Goal: Transaction & Acquisition: Obtain resource

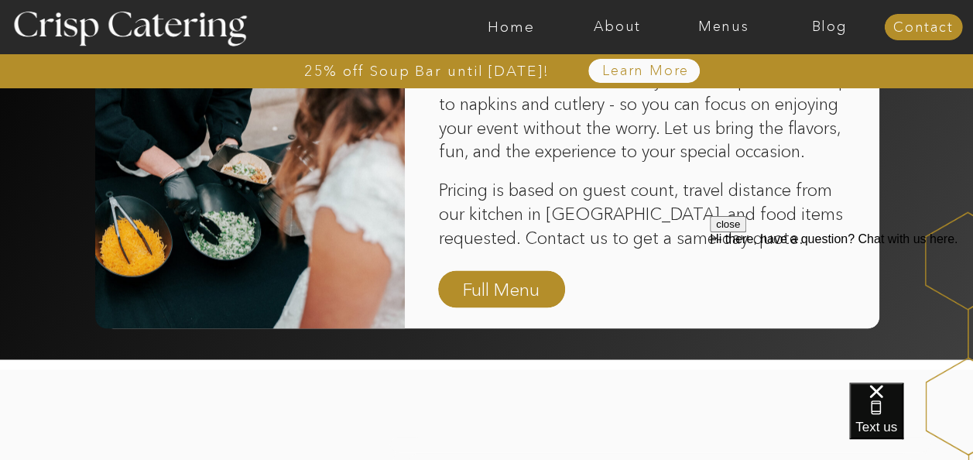
scroll to position [1170, 0]
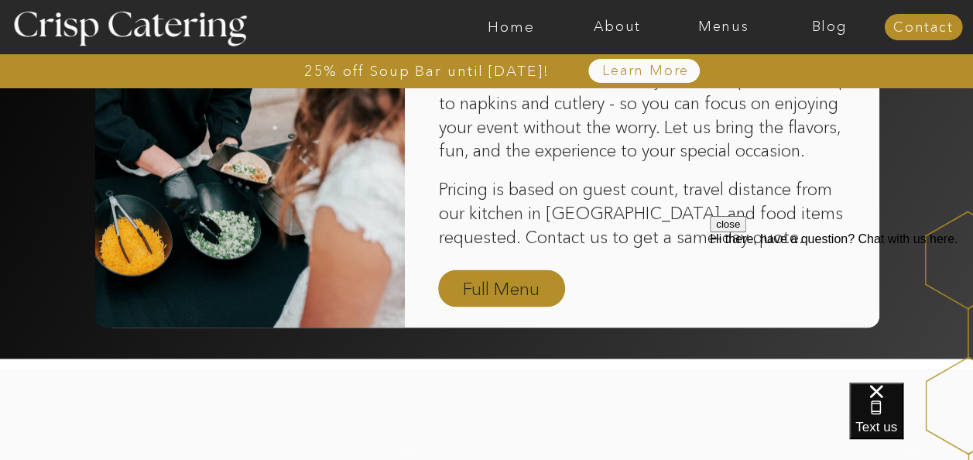
click at [522, 287] on nav "Full Menu" at bounding box center [501, 288] width 90 height 27
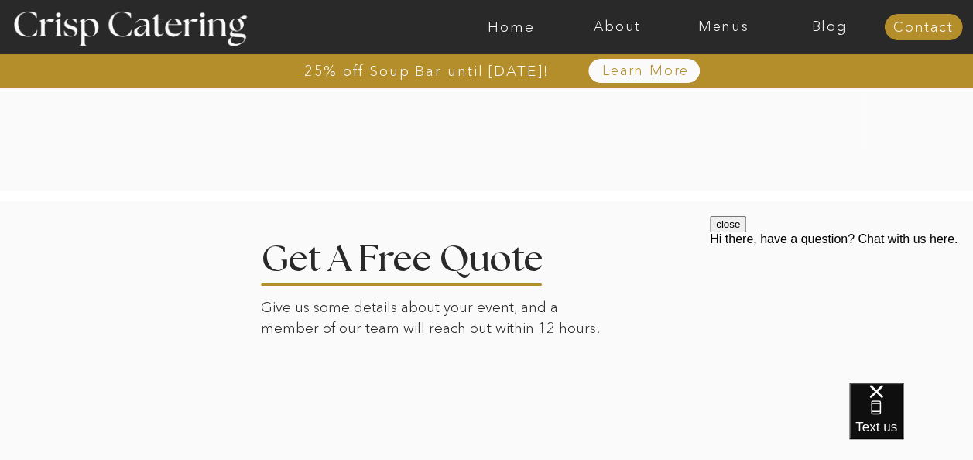
scroll to position [2975, 0]
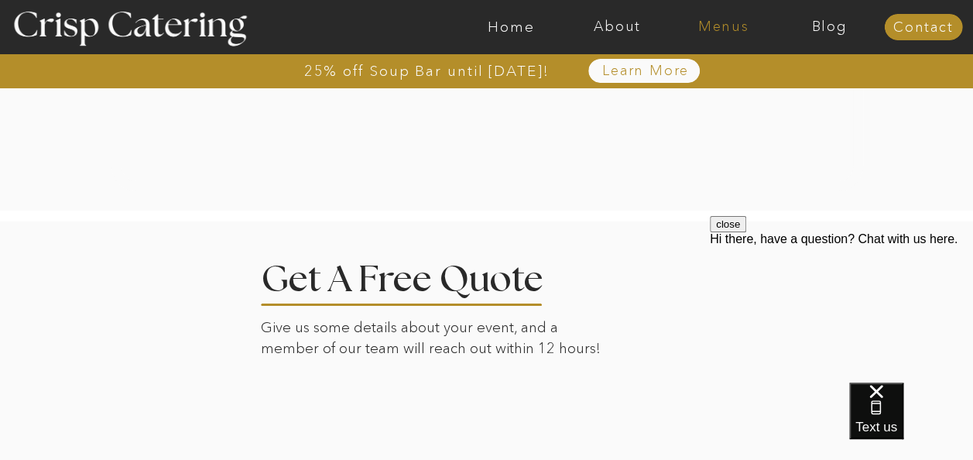
click at [721, 19] on nav "Menus" at bounding box center [723, 26] width 106 height 15
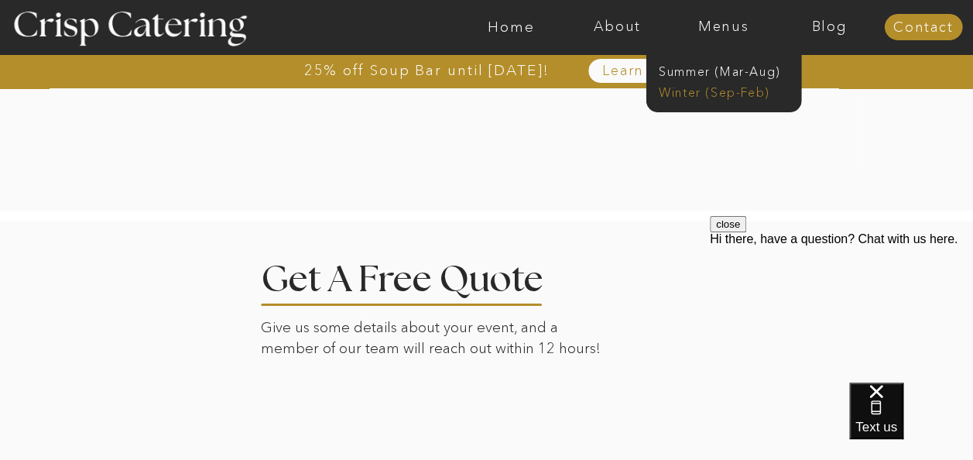
click at [714, 87] on nav "Winter (Sep-Feb)" at bounding box center [721, 91] width 127 height 15
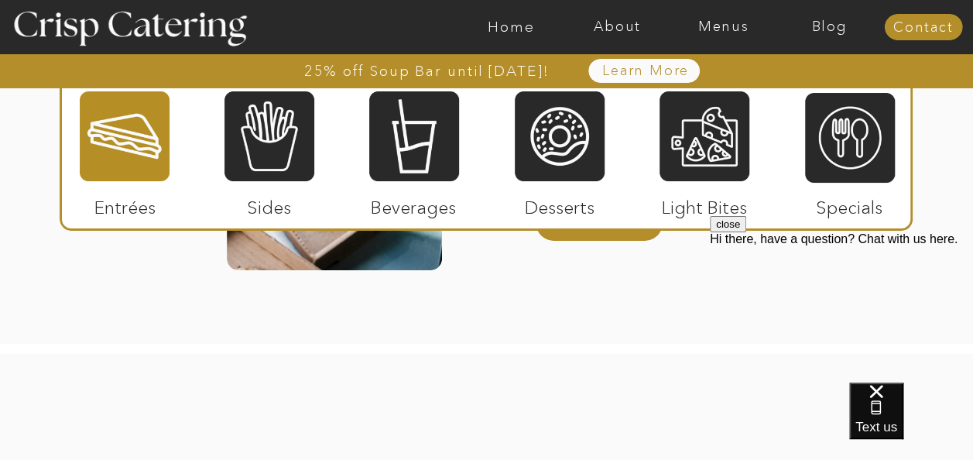
scroll to position [2750, 0]
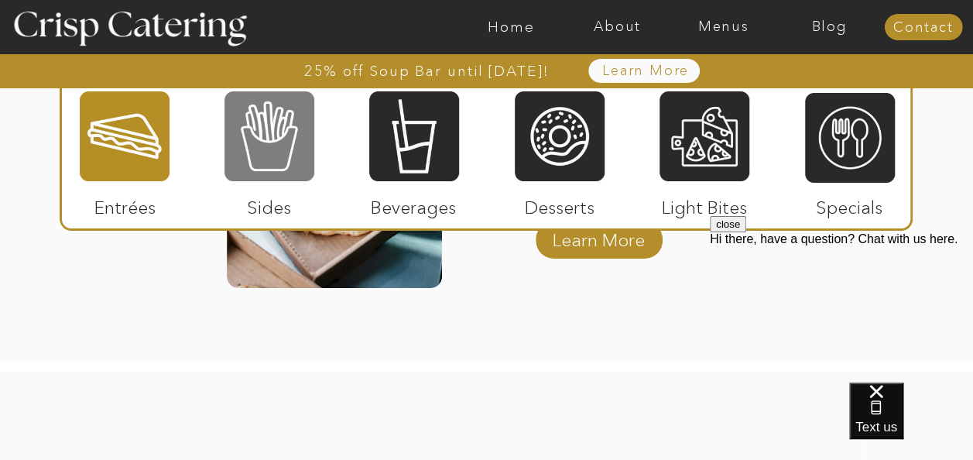
click at [244, 113] on div at bounding box center [269, 136] width 90 height 93
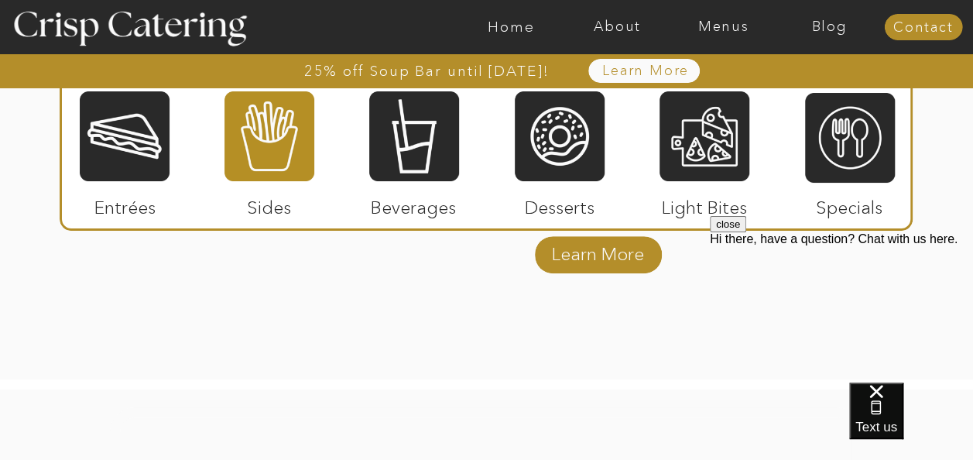
scroll to position [3049, 0]
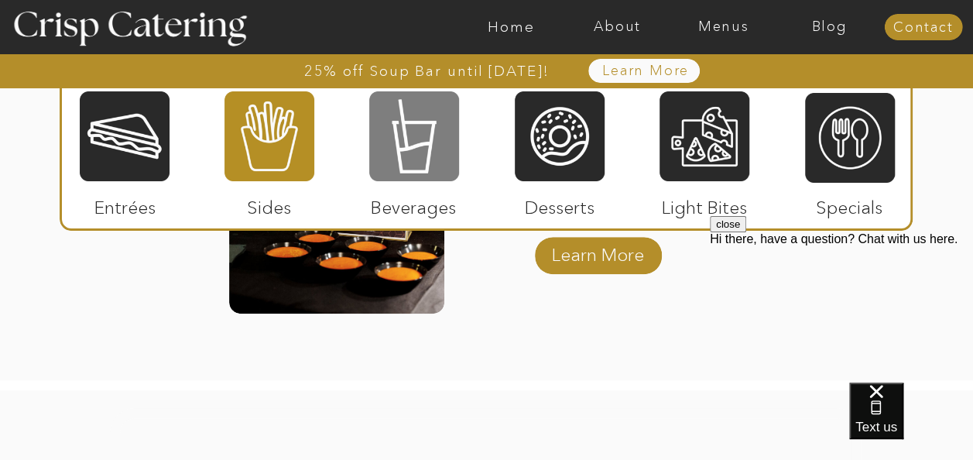
click at [415, 156] on div at bounding box center [414, 136] width 90 height 93
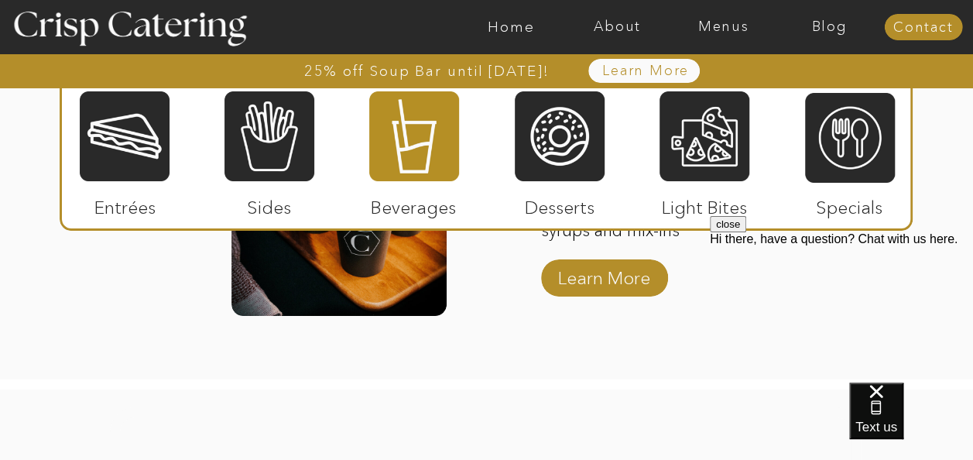
scroll to position [2741, 0]
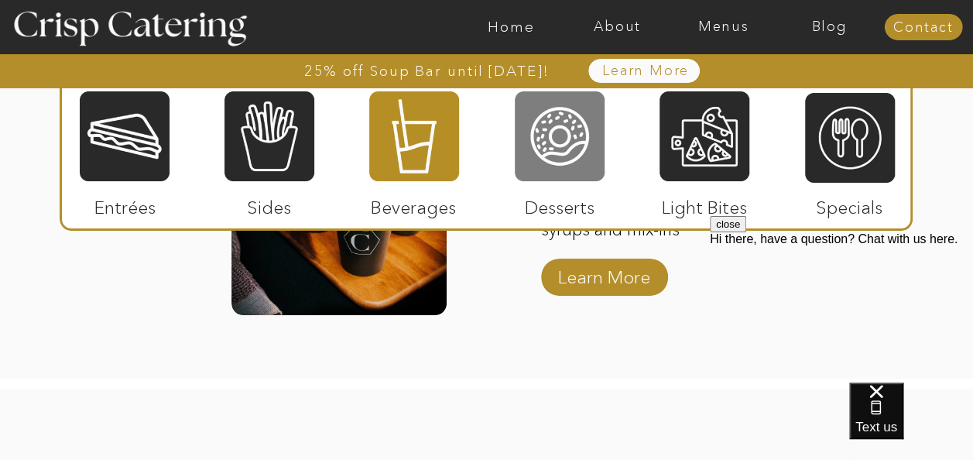
click at [562, 145] on div at bounding box center [560, 136] width 90 height 93
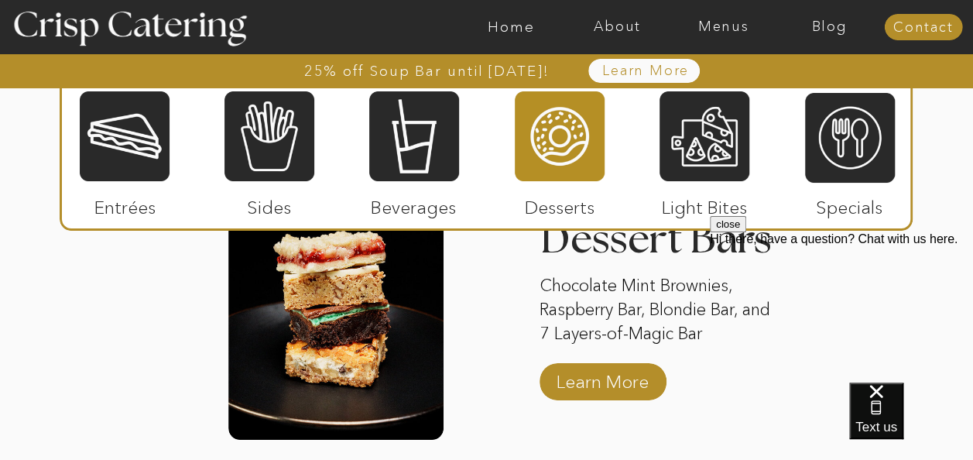
scroll to position [2629, 0]
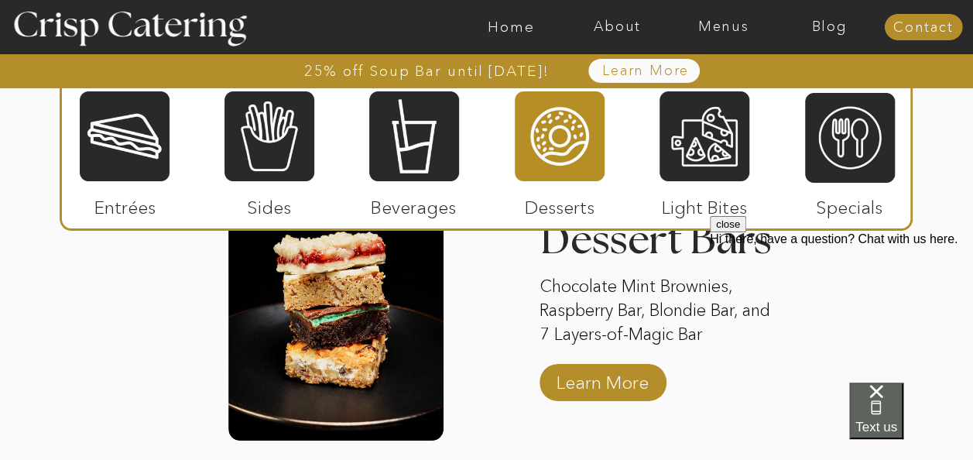
click at [887, 421] on div "Text us" at bounding box center [876, 411] width 42 height 52
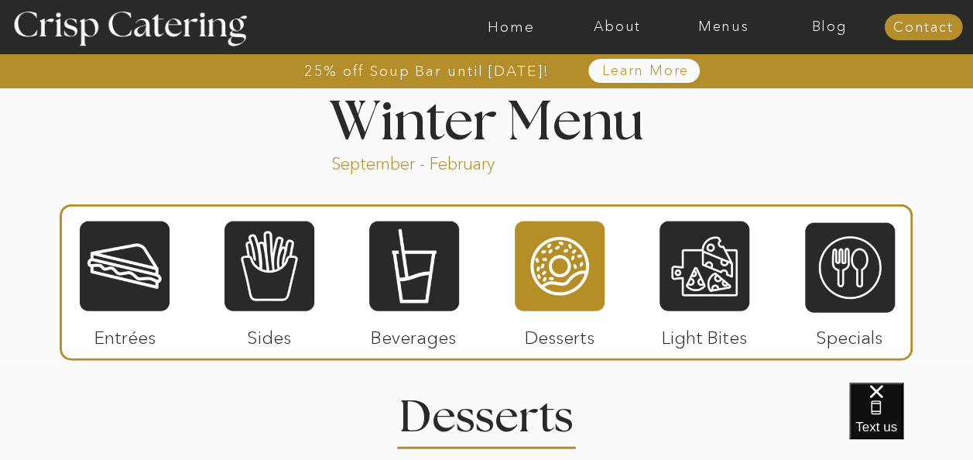
scroll to position [1698, 0]
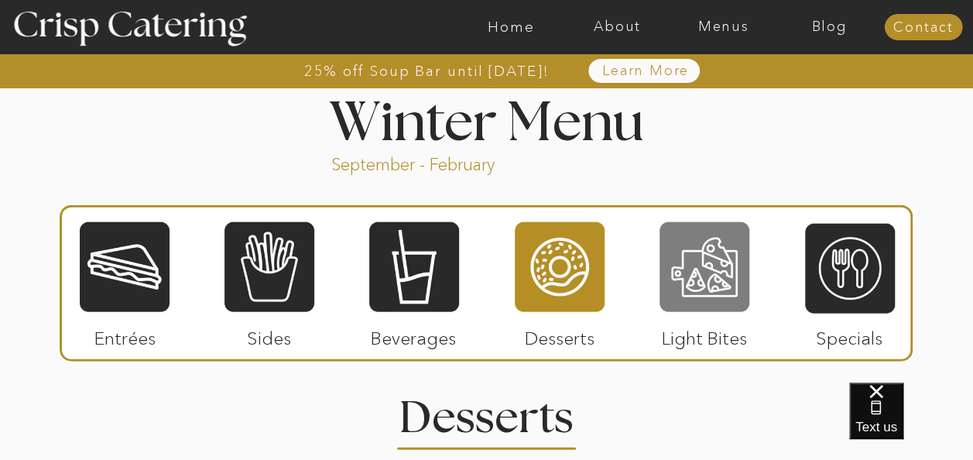
click at [731, 250] on div at bounding box center [704, 267] width 90 height 93
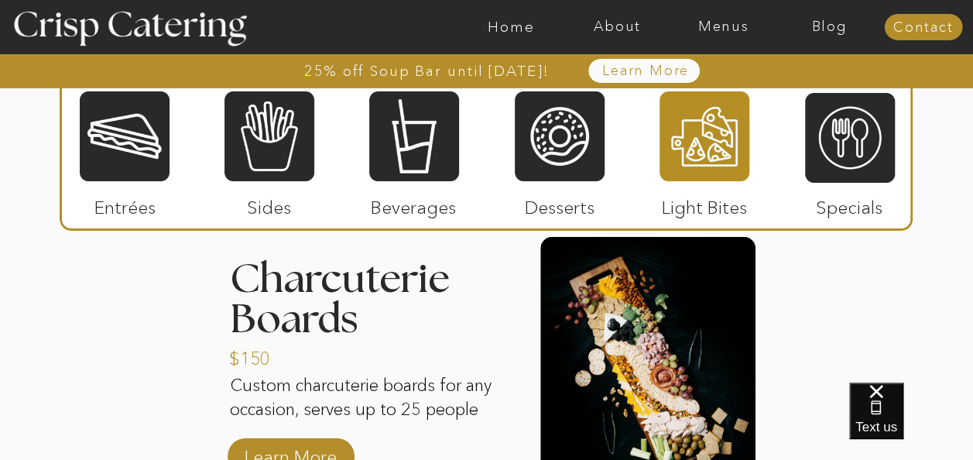
scroll to position [1983, 0]
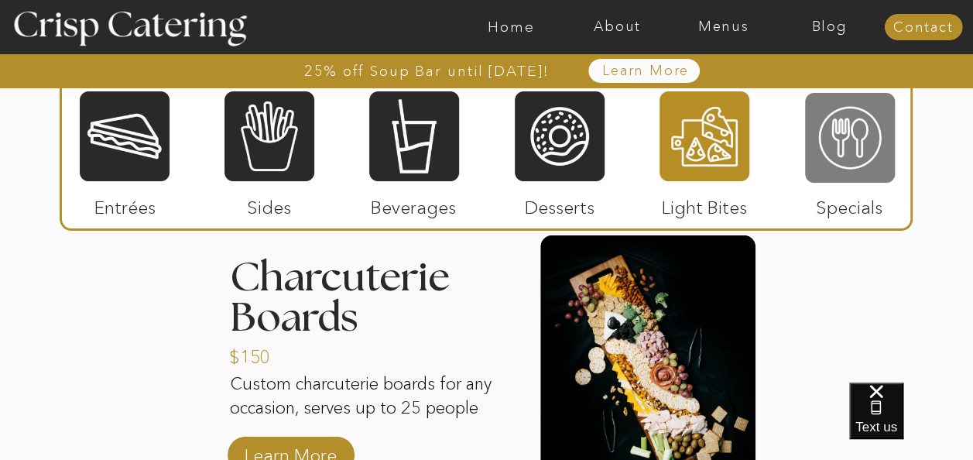
click at [831, 115] on div at bounding box center [850, 137] width 90 height 93
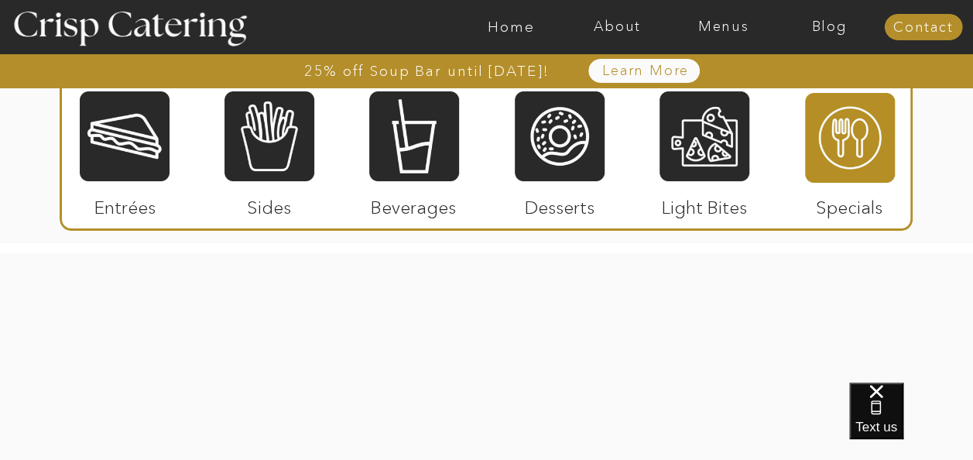
scroll to position [2303, 0]
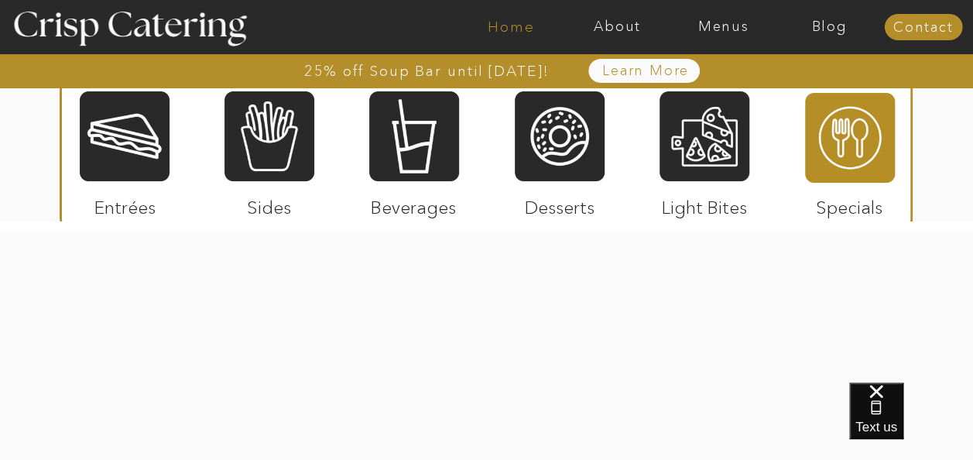
click at [526, 19] on nav "Home" at bounding box center [511, 26] width 106 height 15
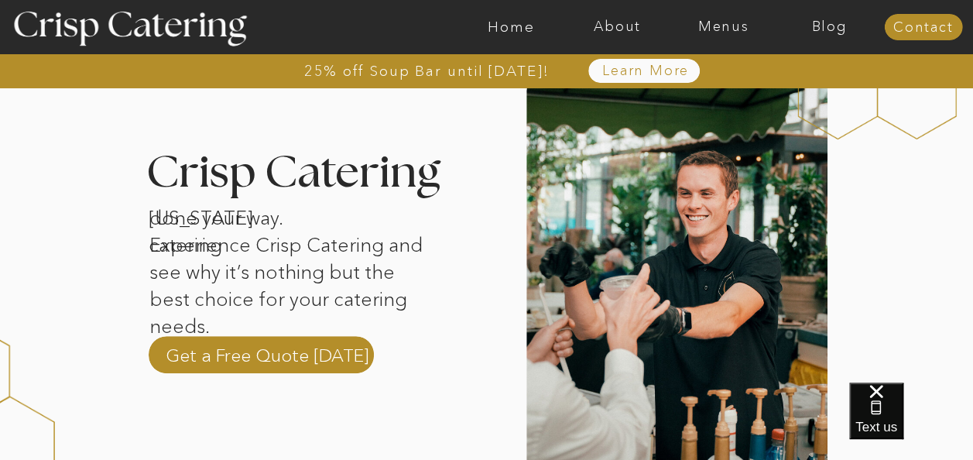
scroll to position [475, 0]
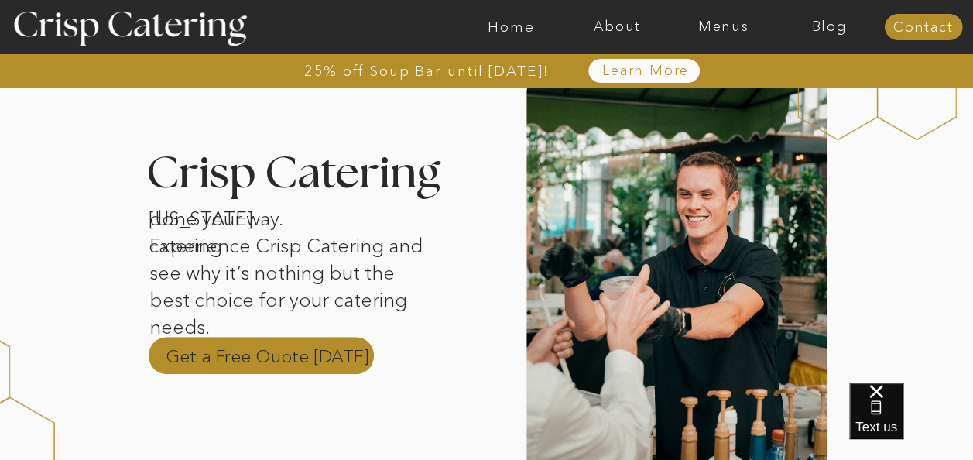
click at [294, 353] on p "Get a Free Quote Today" at bounding box center [267, 355] width 203 height 23
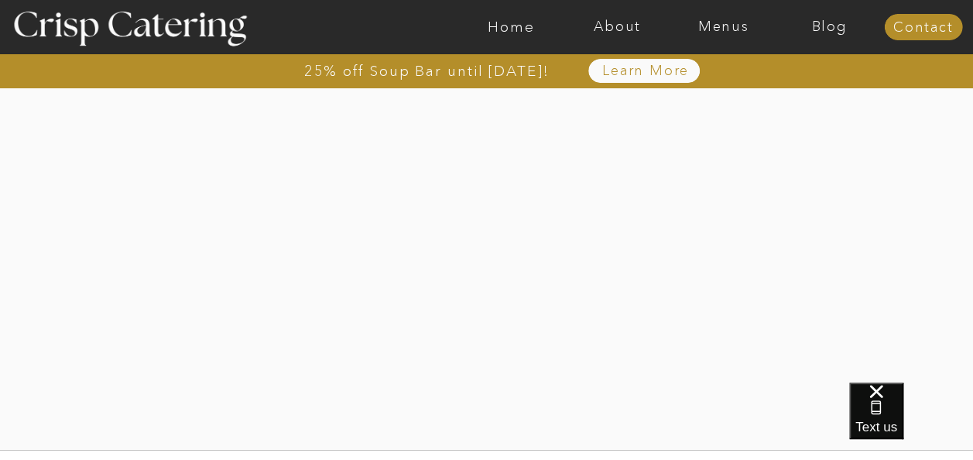
scroll to position [575, 0]
